Goal: Task Accomplishment & Management: Complete application form

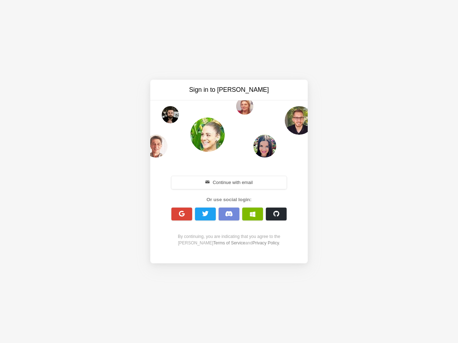
click at [229, 172] on div "Continue with email Or use social login: By continuing, you are indicating that…" at bounding box center [228, 211] width 123 height 92
click at [229, 183] on button "Continue with email" at bounding box center [228, 182] width 115 height 13
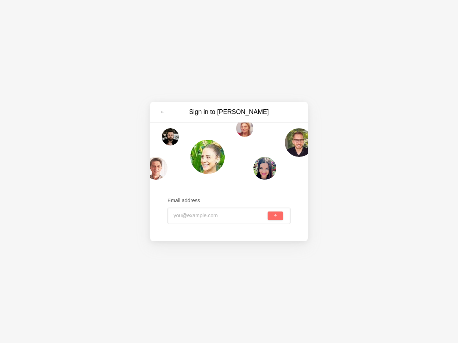
click at [182, 214] on input "email" at bounding box center [219, 216] width 93 height 16
click at [205, 214] on input "email" at bounding box center [219, 216] width 93 height 16
click at [229, 214] on input "email" at bounding box center [219, 216] width 93 height 16
click at [252, 214] on input "email" at bounding box center [219, 216] width 93 height 16
click at [276, 214] on span "submit" at bounding box center [275, 216] width 4 height 4
